Goal: Ask a question: Seek information or help from site administrators or community

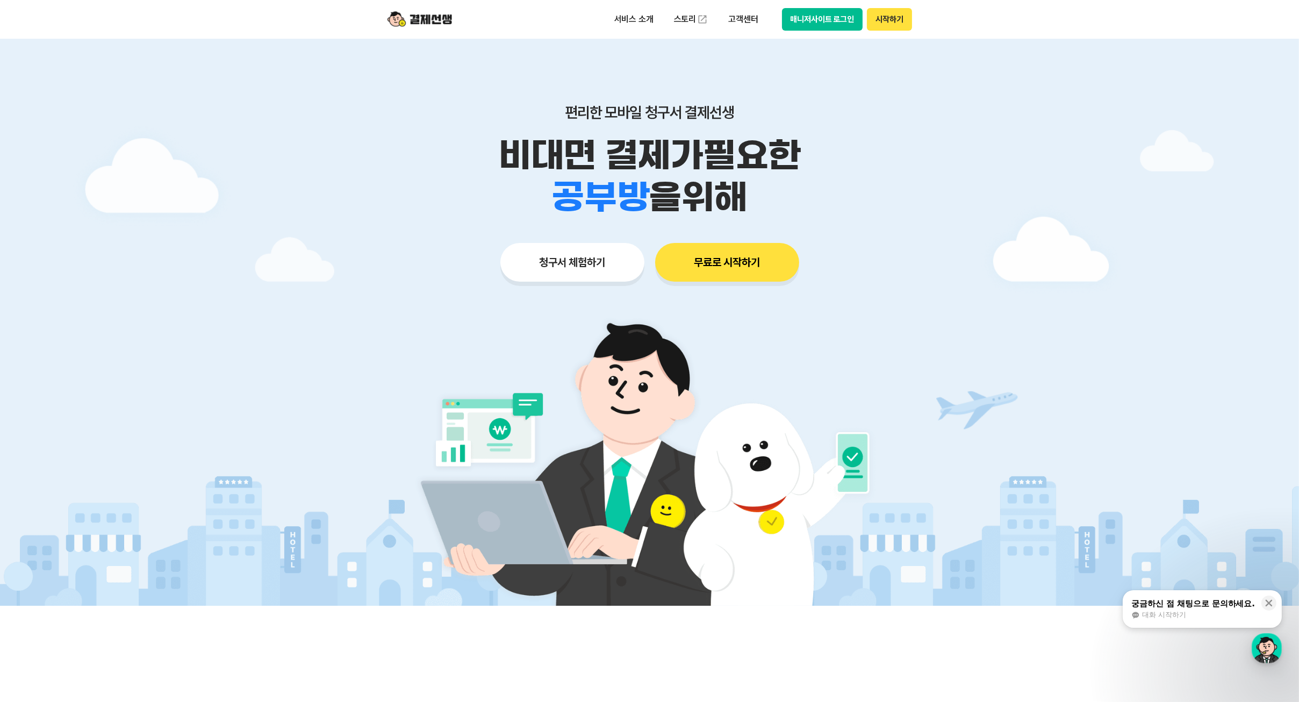
click at [829, 25] on button "매니저사이트 로그인" at bounding box center [822, 19] width 81 height 23
click at [728, 18] on p "고객센터" at bounding box center [743, 19] width 45 height 19
click at [1162, 611] on span "대화 시작하기" at bounding box center [1164, 615] width 44 height 10
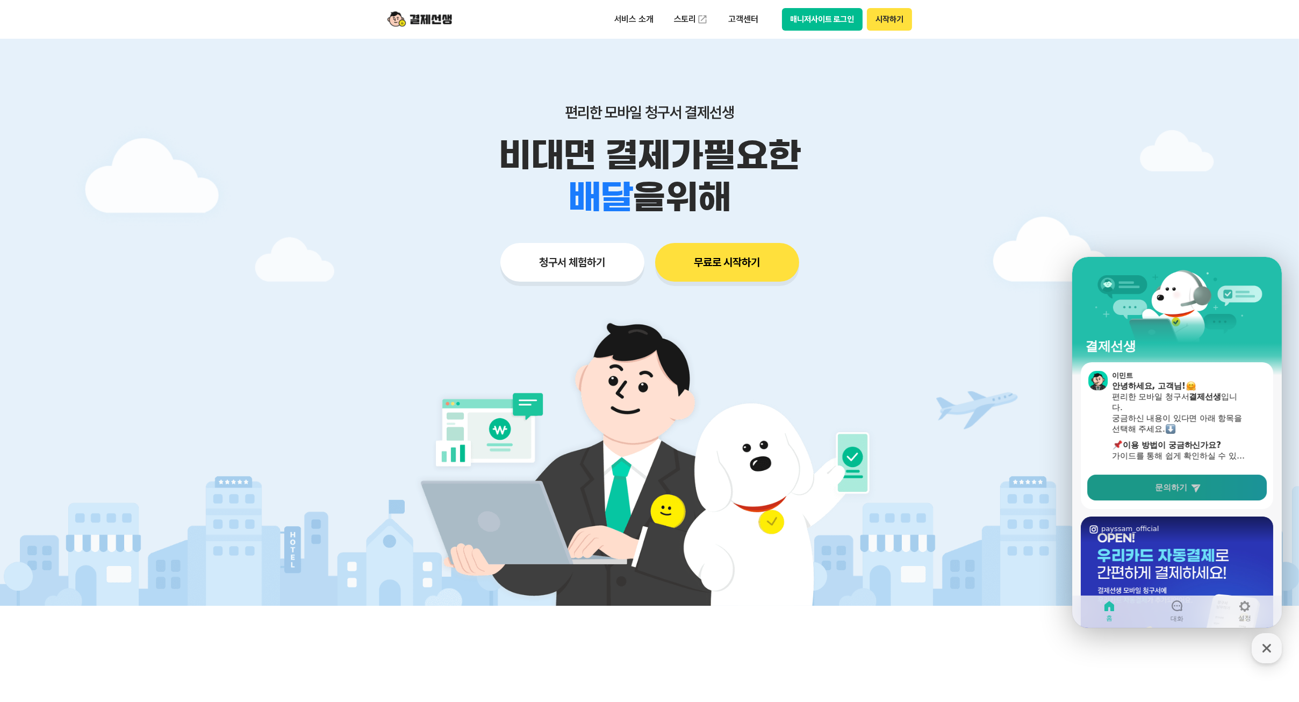
click at [1169, 476] on link "문의하기" at bounding box center [1177, 487] width 180 height 26
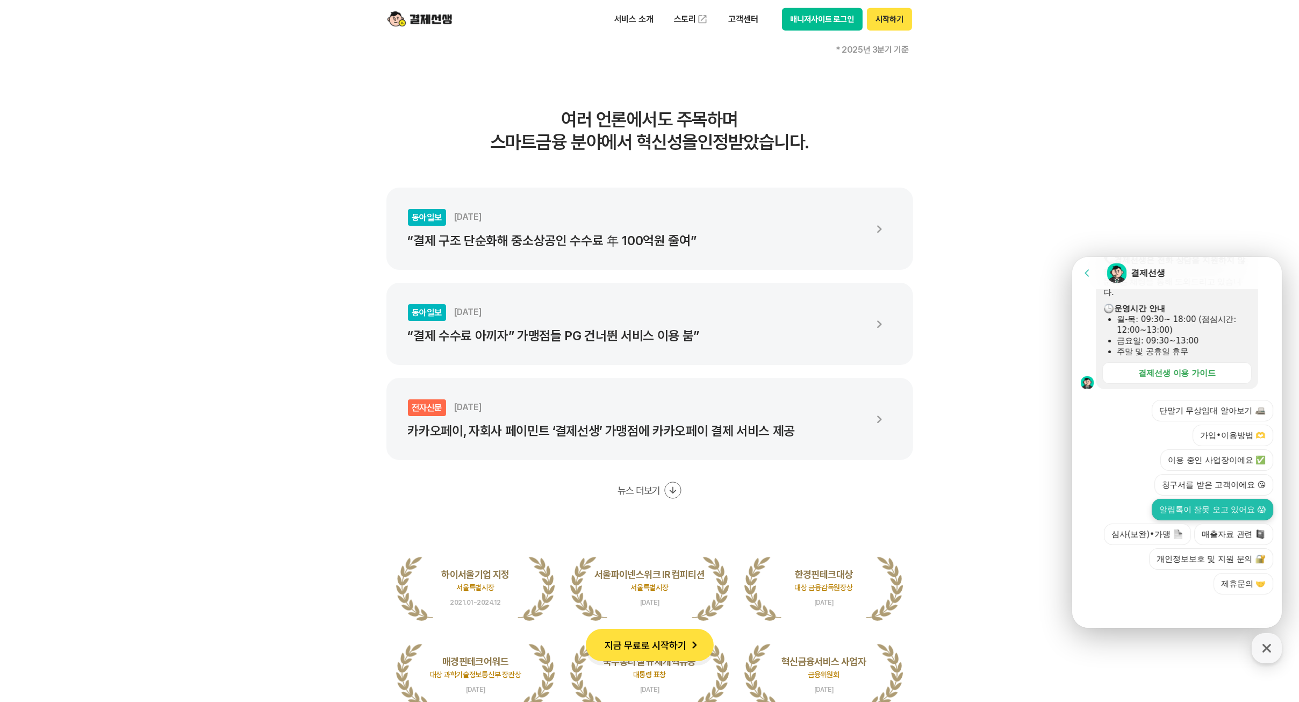
scroll to position [2816, 0]
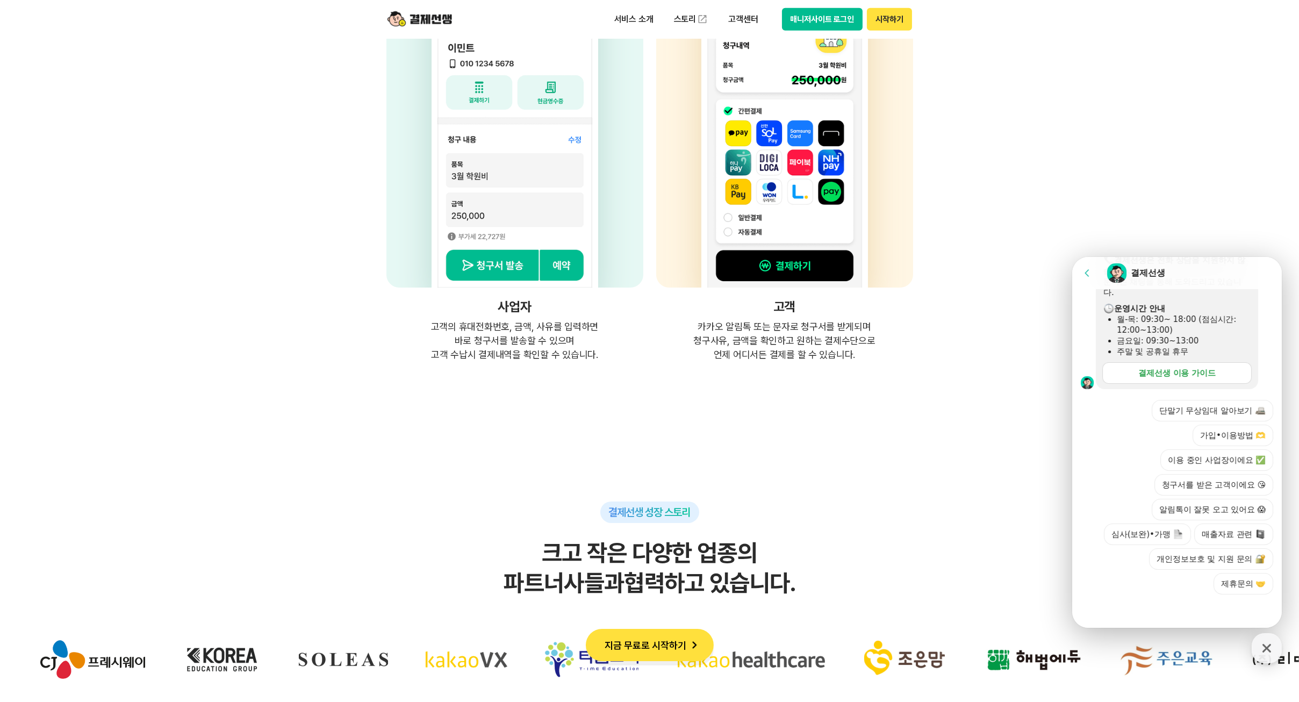
click at [1198, 368] on div "결제선생 이용 가이드" at bounding box center [1176, 372] width 77 height 11
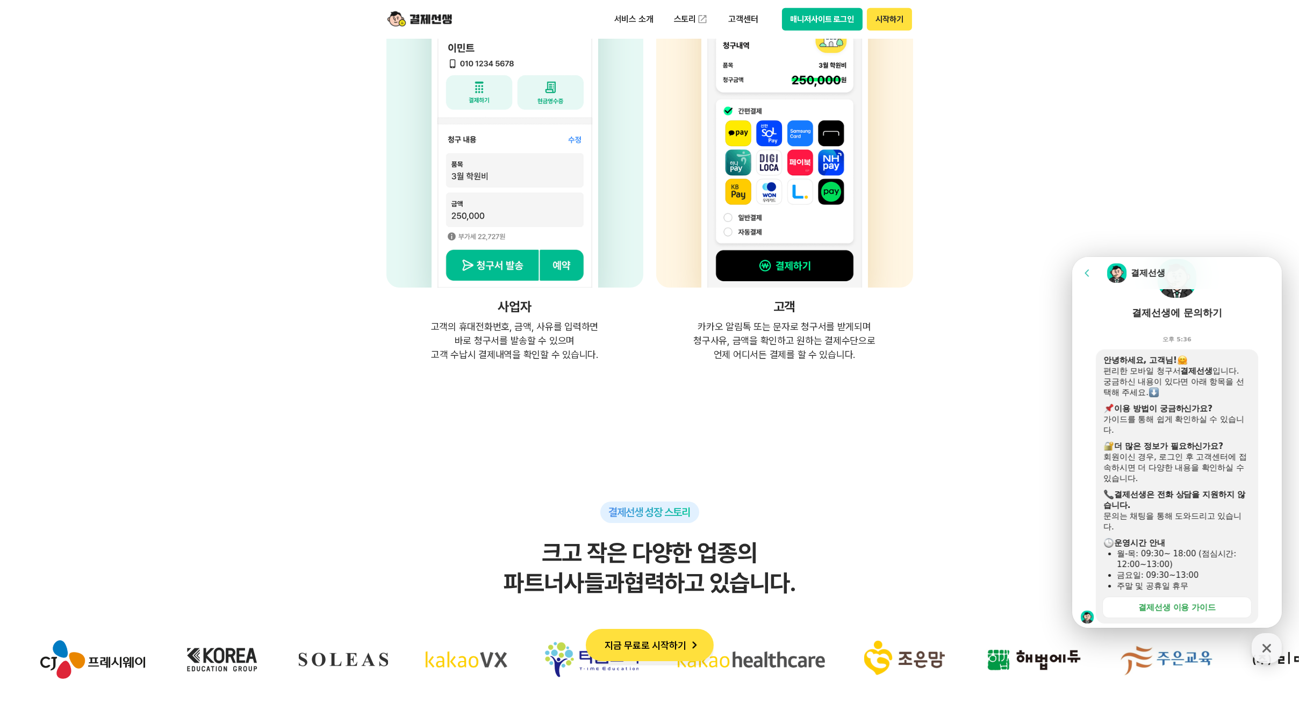
scroll to position [0, 0]
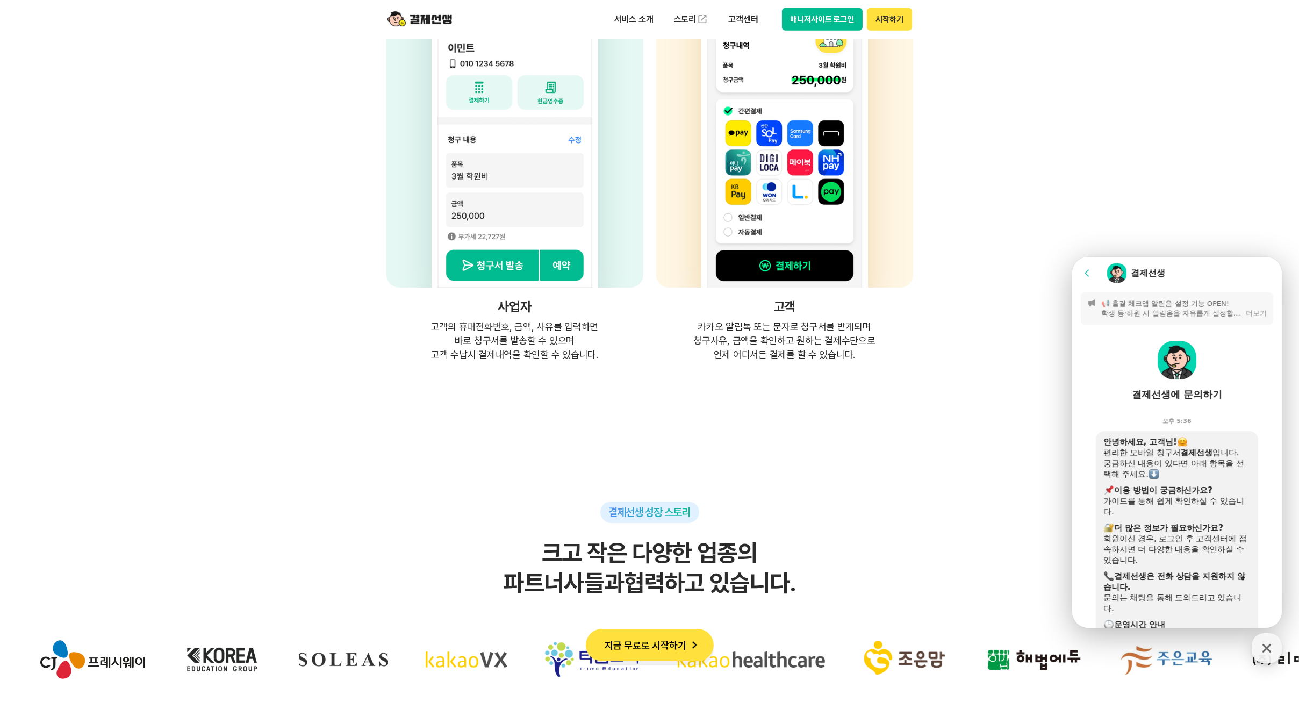
click at [1084, 275] on icon at bounding box center [1086, 272] width 11 height 11
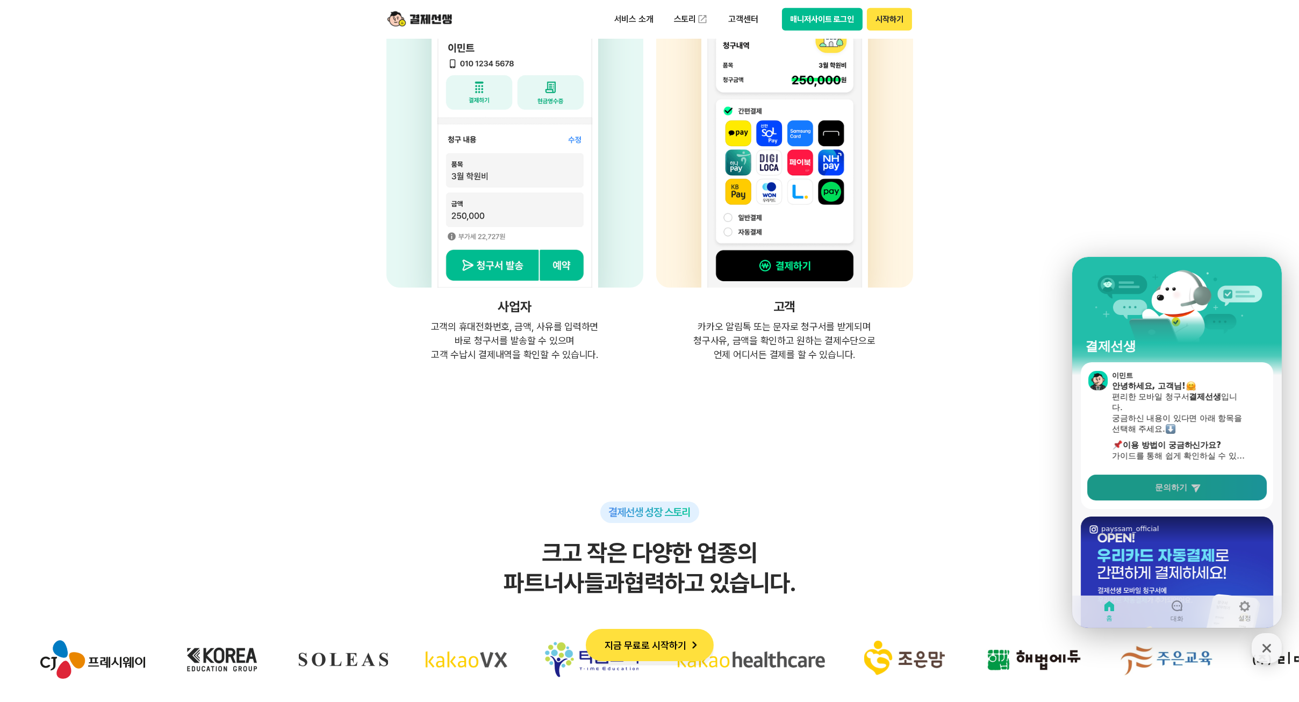
click at [1200, 482] on icon at bounding box center [1195, 487] width 11 height 11
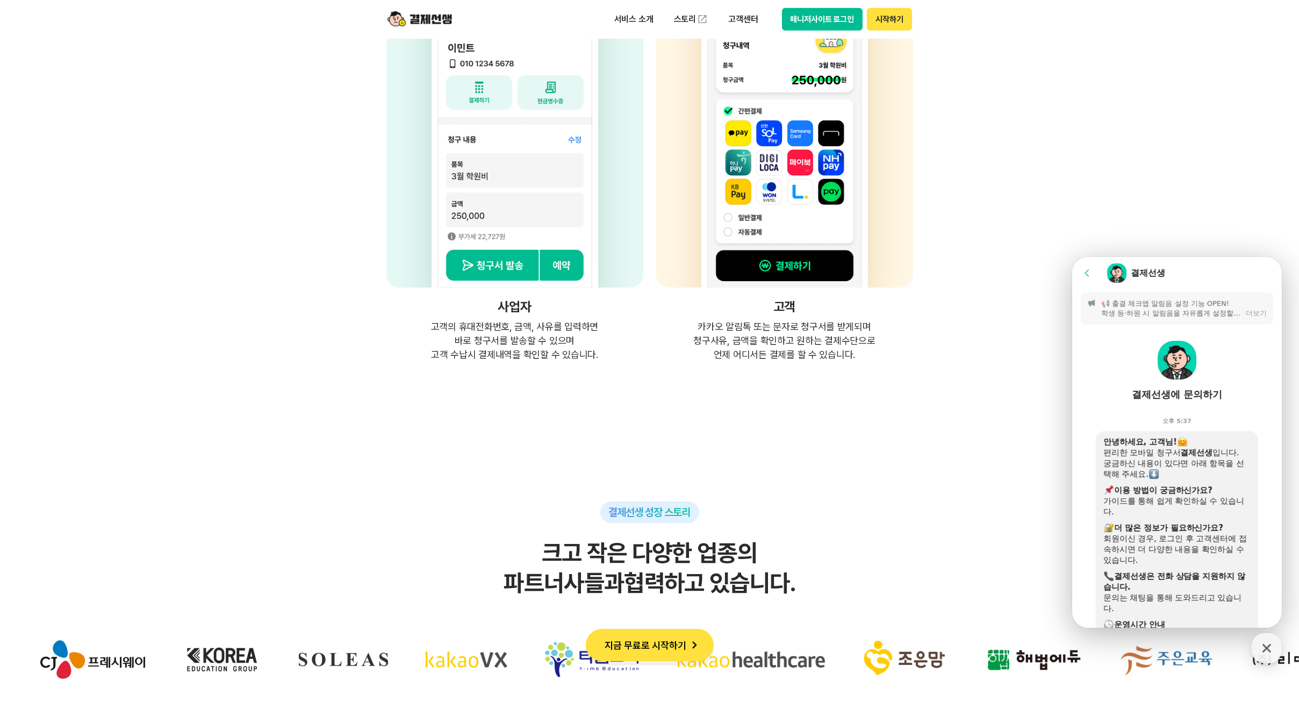
click at [1183, 406] on div "결제선생에 문의하기" at bounding box center [1177, 366] width 210 height 84
click at [1275, 645] on icon "button" at bounding box center [1266, 648] width 19 height 19
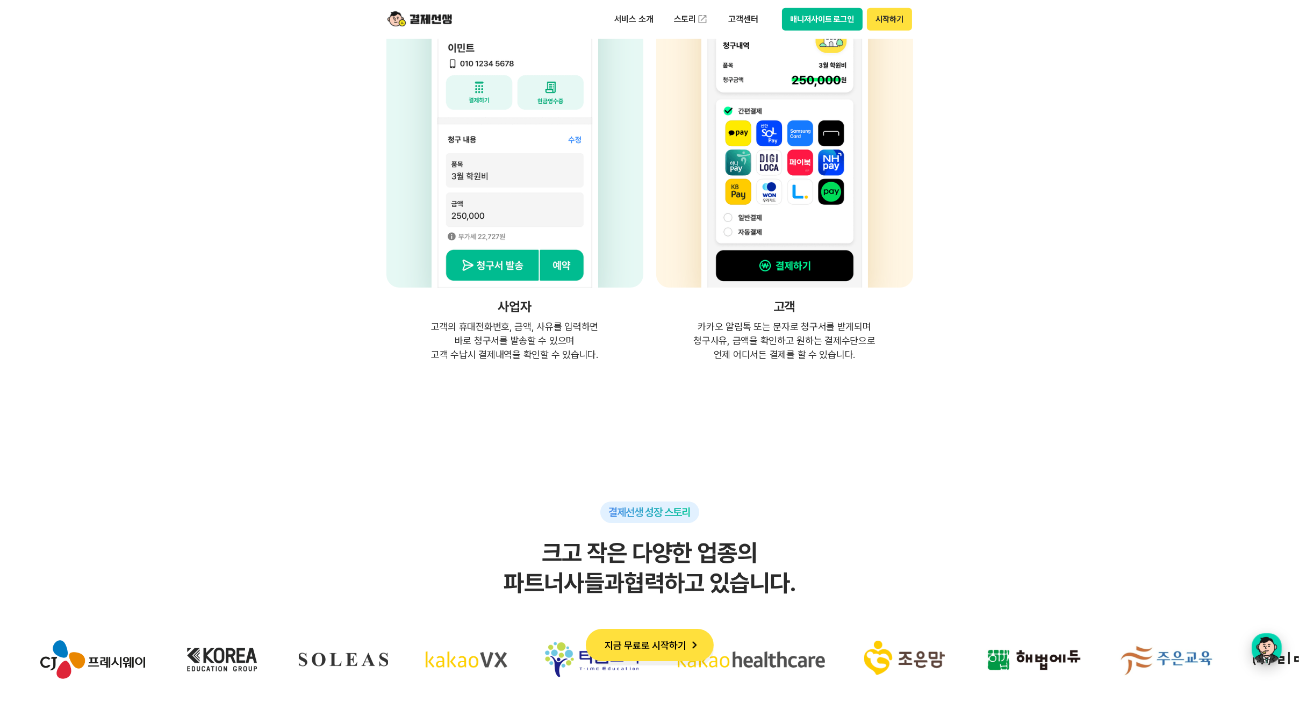
click at [1271, 643] on div "button" at bounding box center [1267, 648] width 30 height 30
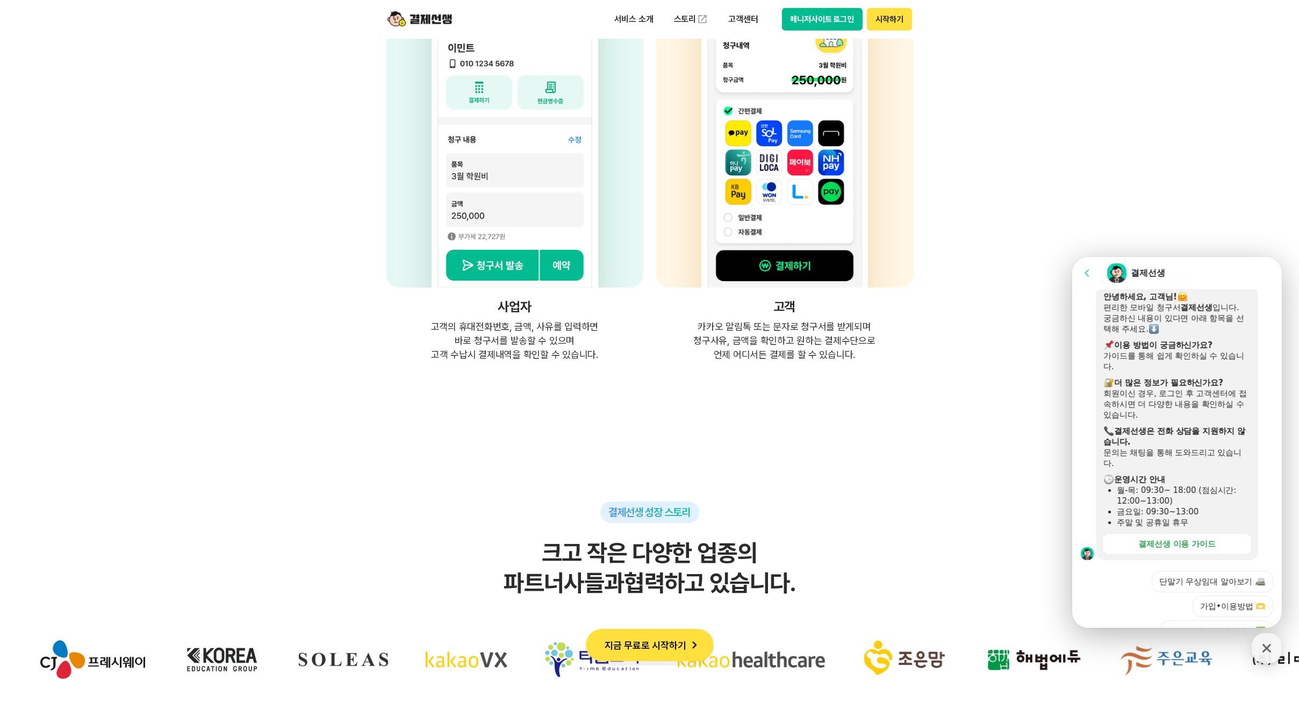
scroll to position [156, 0]
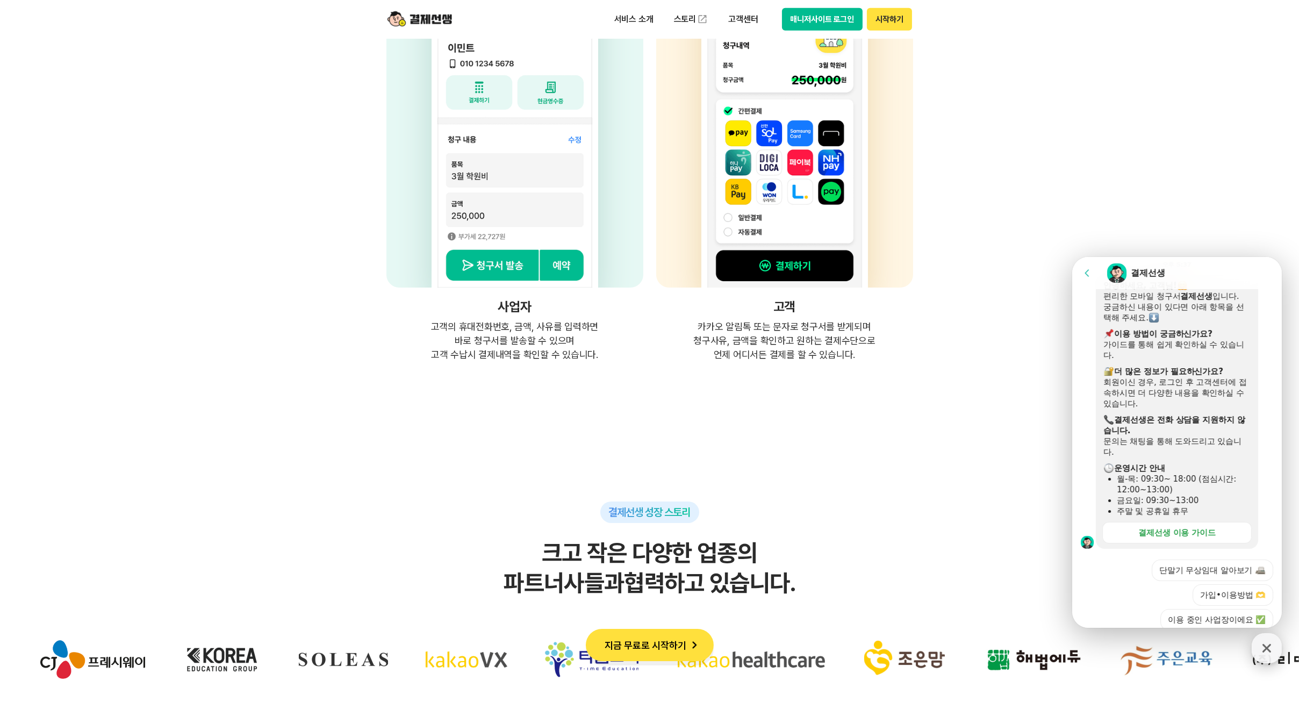
drag, startPoint x: 1265, startPoint y: 647, endPoint x: 1259, endPoint y: 636, distance: 12.0
click at [1265, 647] on icon "button" at bounding box center [1266, 648] width 19 height 19
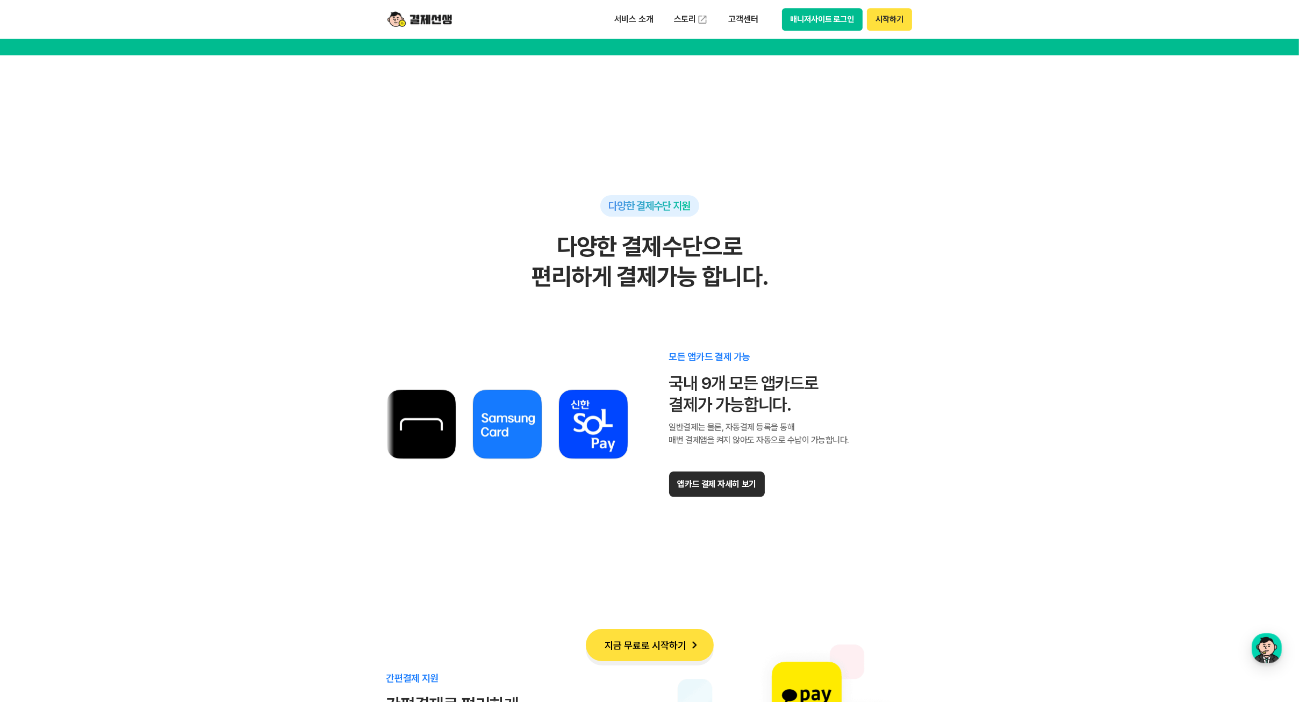
scroll to position [6399, 0]
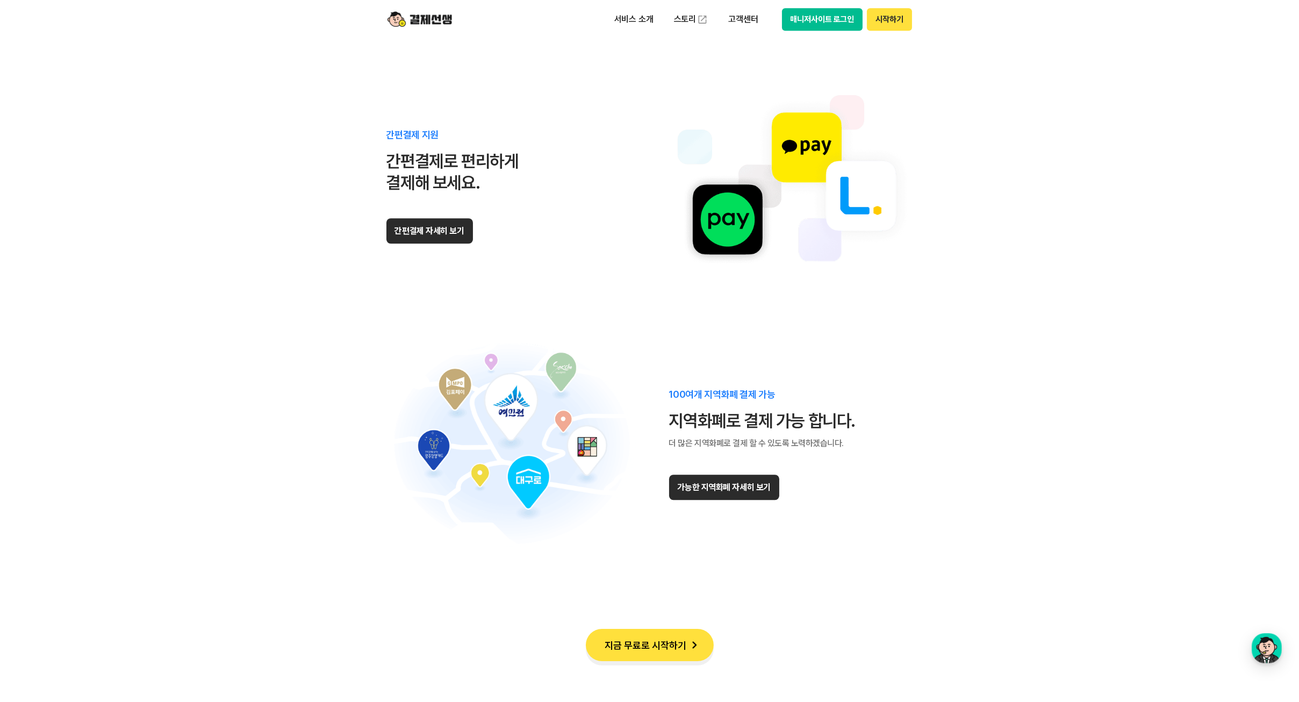
click at [681, 646] on button "지금 무료로 시작하기" at bounding box center [650, 645] width 128 height 32
click at [825, 25] on button "매니저사이트 로그인" at bounding box center [822, 19] width 81 height 23
click at [806, 15] on button "매니저사이트 로그인" at bounding box center [822, 19] width 81 height 23
click at [890, 17] on button "시작하기" at bounding box center [889, 19] width 45 height 23
click at [719, 482] on button "가능한 지역화폐 자세히 보기" at bounding box center [724, 487] width 110 height 25
